Goal: Task Accomplishment & Management: Complete application form

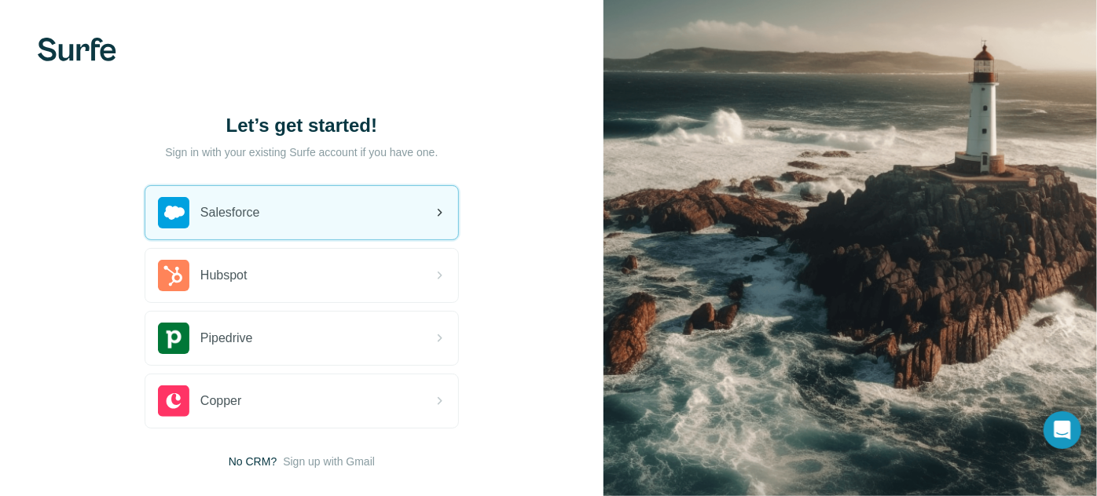
click at [382, 218] on div "Salesforce" at bounding box center [301, 212] width 313 height 53
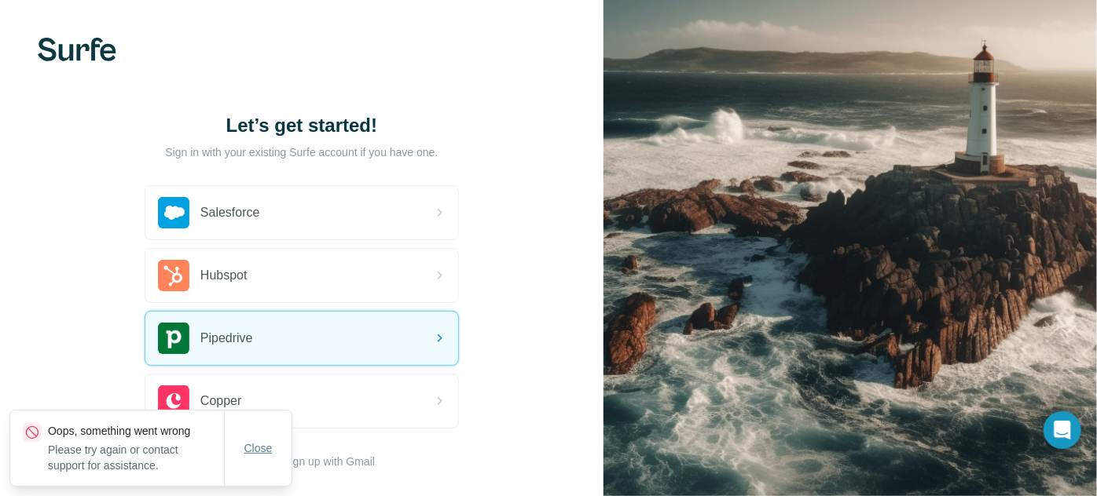
click at [272, 449] on span "Close" at bounding box center [258, 449] width 28 height 16
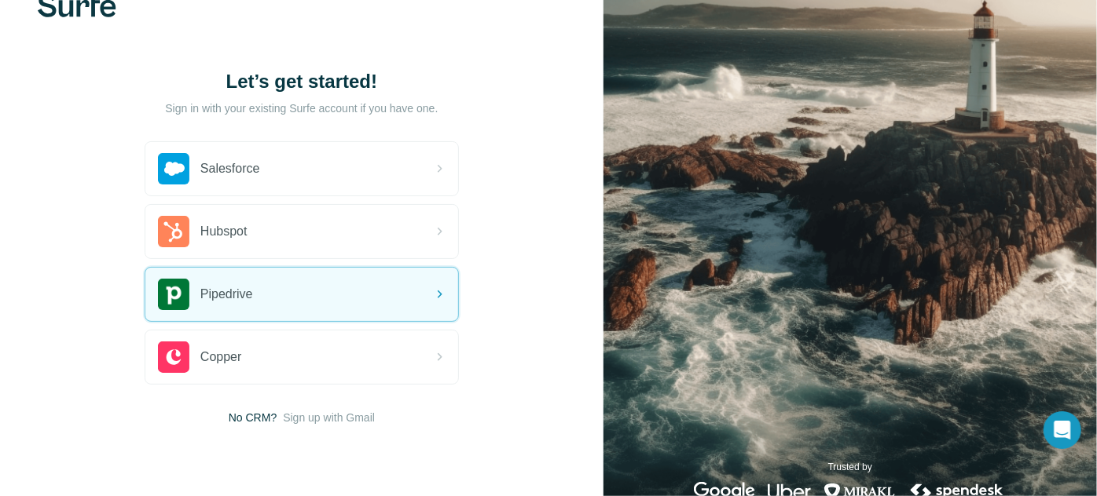
scroll to position [84, 0]
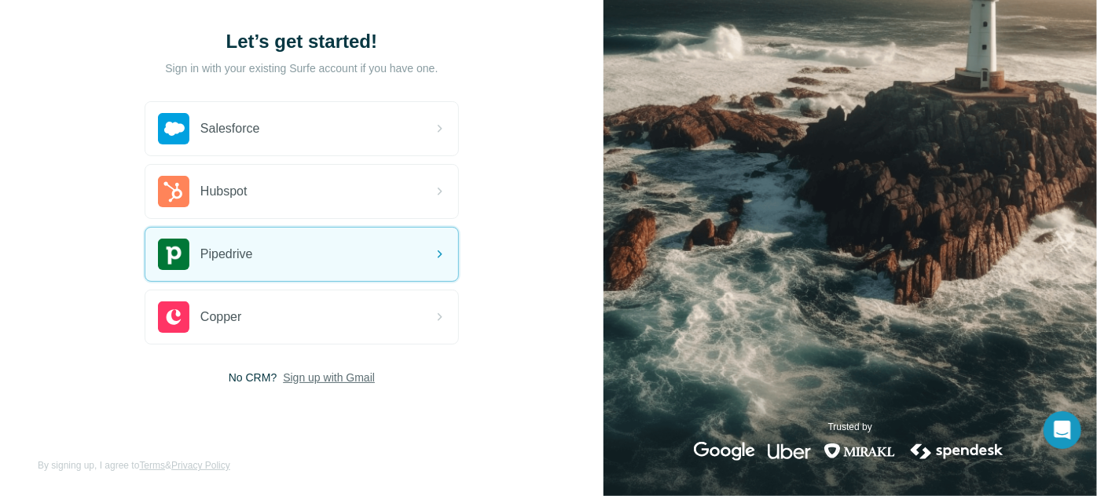
click at [327, 377] on span "Sign up with Gmail" at bounding box center [329, 378] width 92 height 16
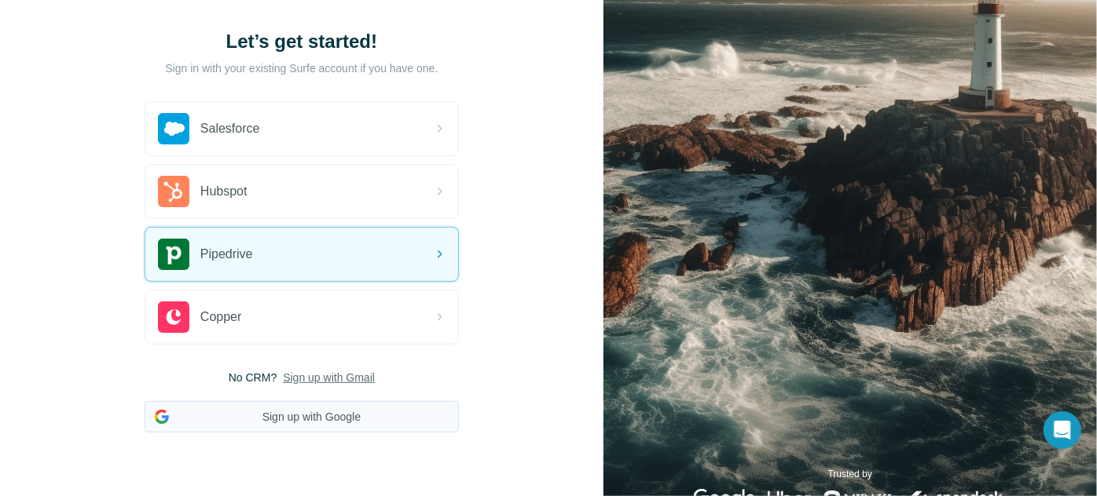
click at [334, 410] on button "Sign up with Google" at bounding box center [302, 416] width 314 height 31
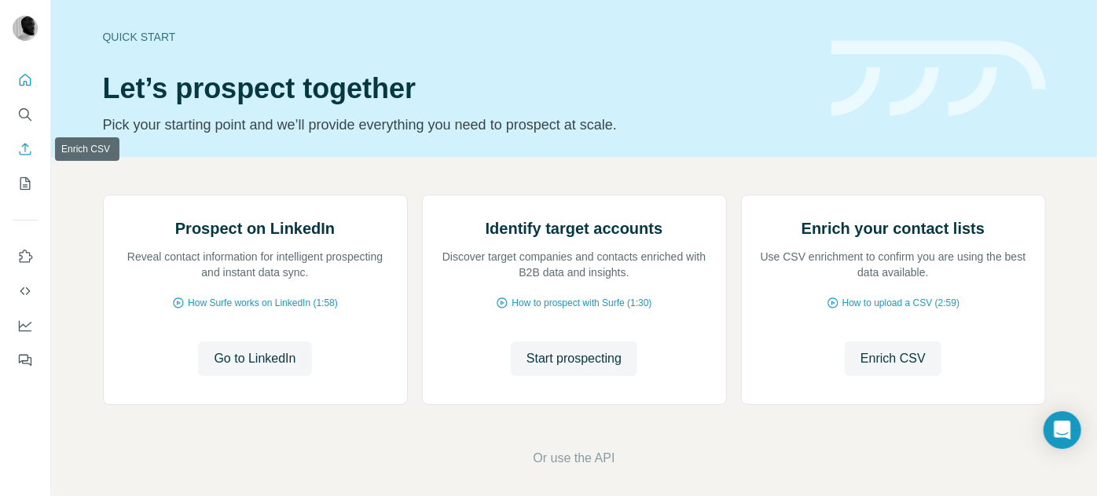
click at [27, 154] on icon "Enrich CSV" at bounding box center [25, 149] width 16 height 16
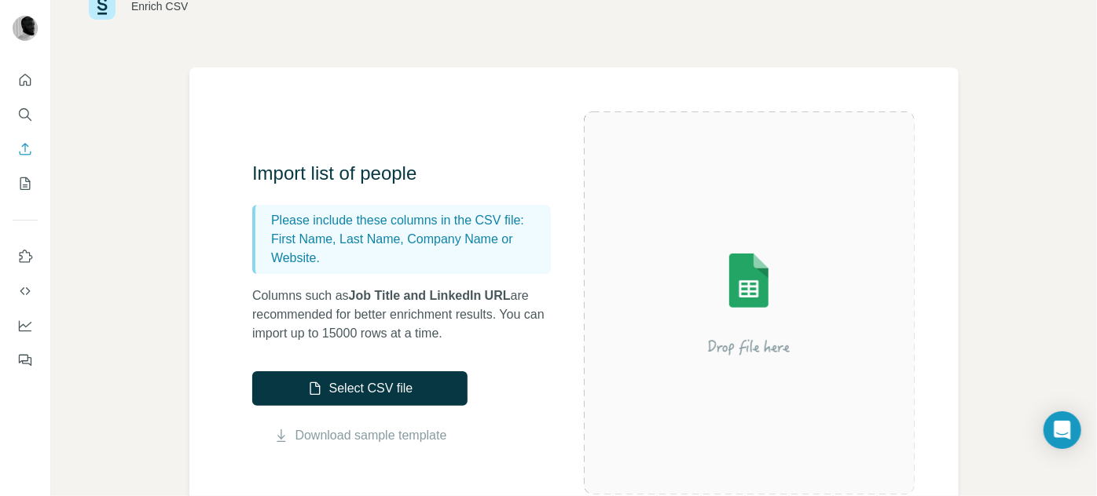
scroll to position [79, 0]
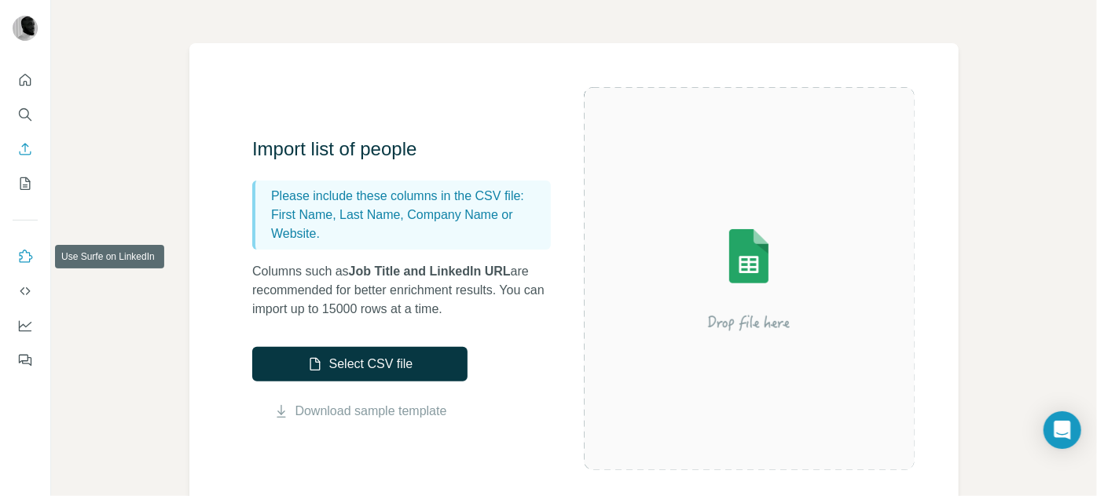
click at [27, 254] on icon "Use Surfe on LinkedIn" at bounding box center [25, 257] width 16 height 16
